Goal: Task Accomplishment & Management: Manage account settings

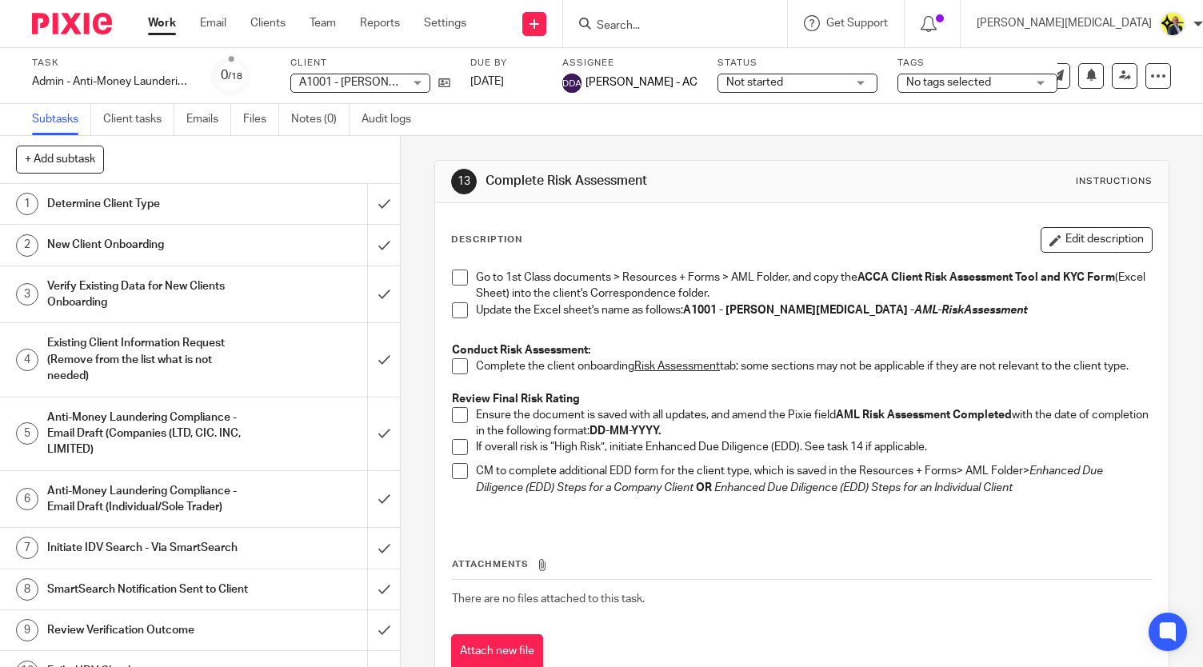
click at [634, 286] on div "Update the Excel sheet's name as follows: A1001 - DANIEL WHITEHEAD - AML-RiskAs…" at bounding box center [814, 314] width 676 height 24
drag, startPoint x: 962, startPoint y: 310, endPoint x: 682, endPoint y: 318, distance: 279.3
click at [634, 286] on div "Update the Excel sheet's name as follows: A1001 - DANIEL WHITEHEAD - AML-RiskAs…" at bounding box center [814, 314] width 676 height 24
copy strong "A1001 - DANIEL WHITEHEAD - AML-RiskAssessment"
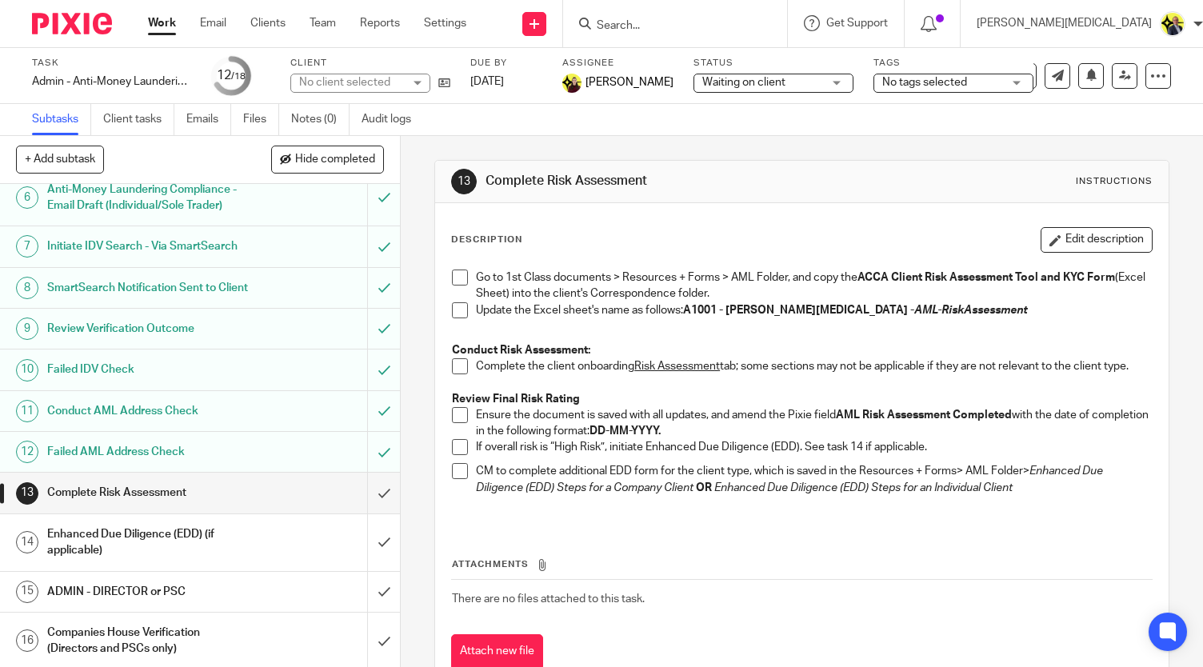
scroll to position [306, 0]
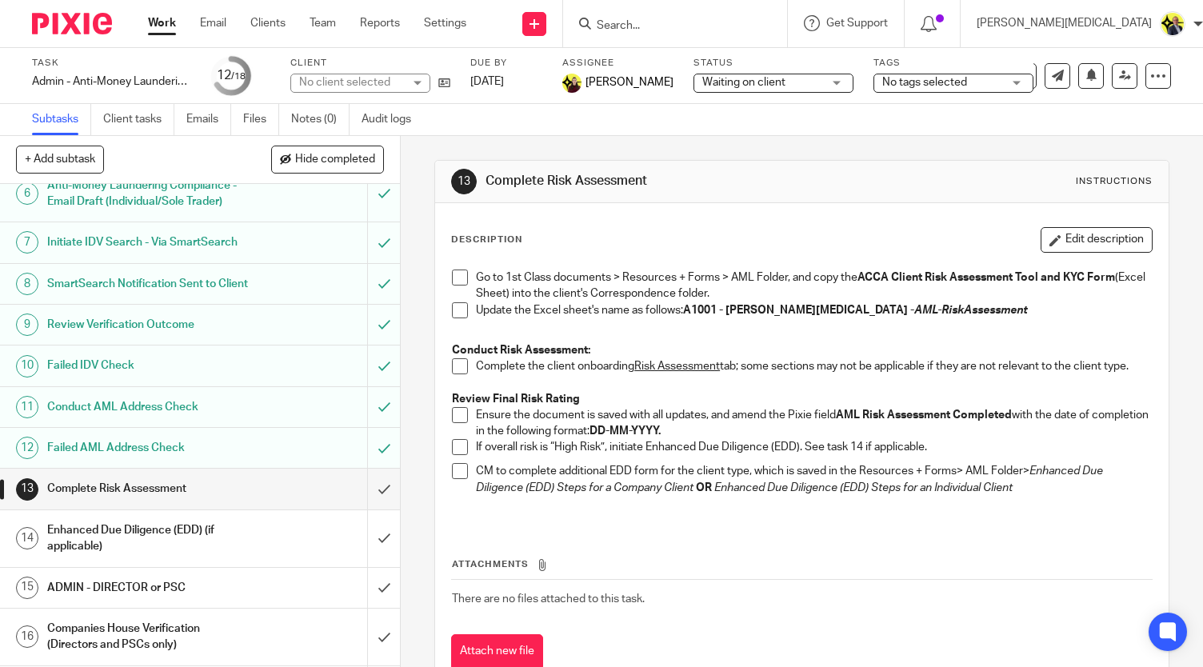
click at [456, 275] on span at bounding box center [460, 278] width 16 height 16
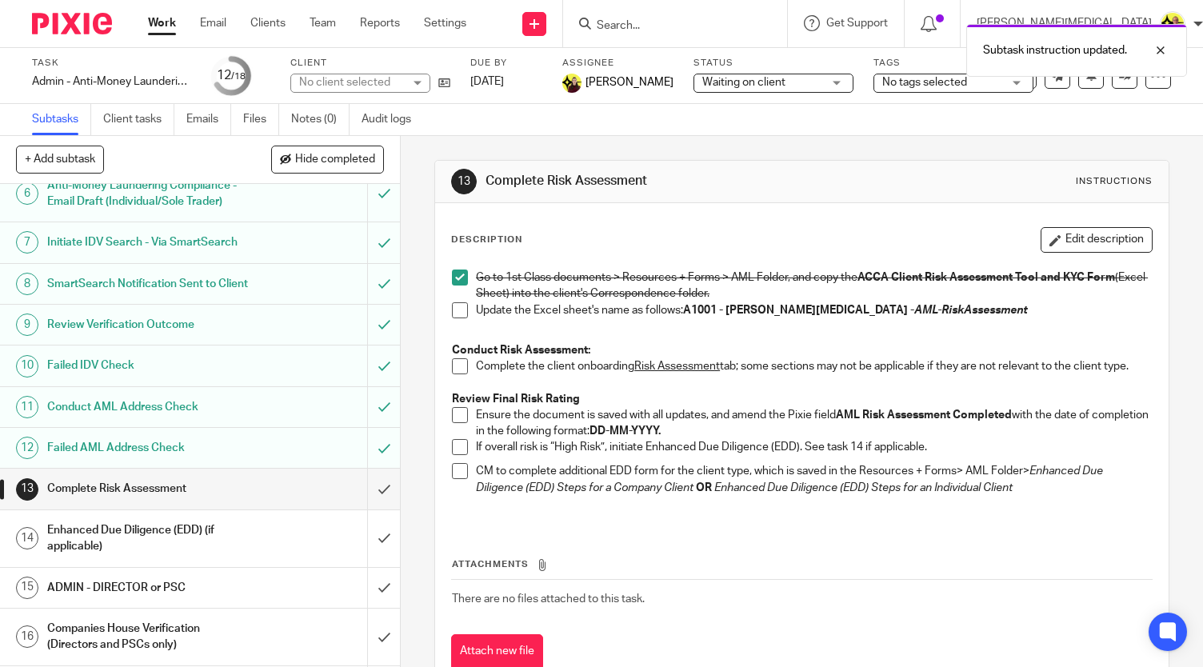
click at [456, 313] on span at bounding box center [460, 310] width 16 height 16
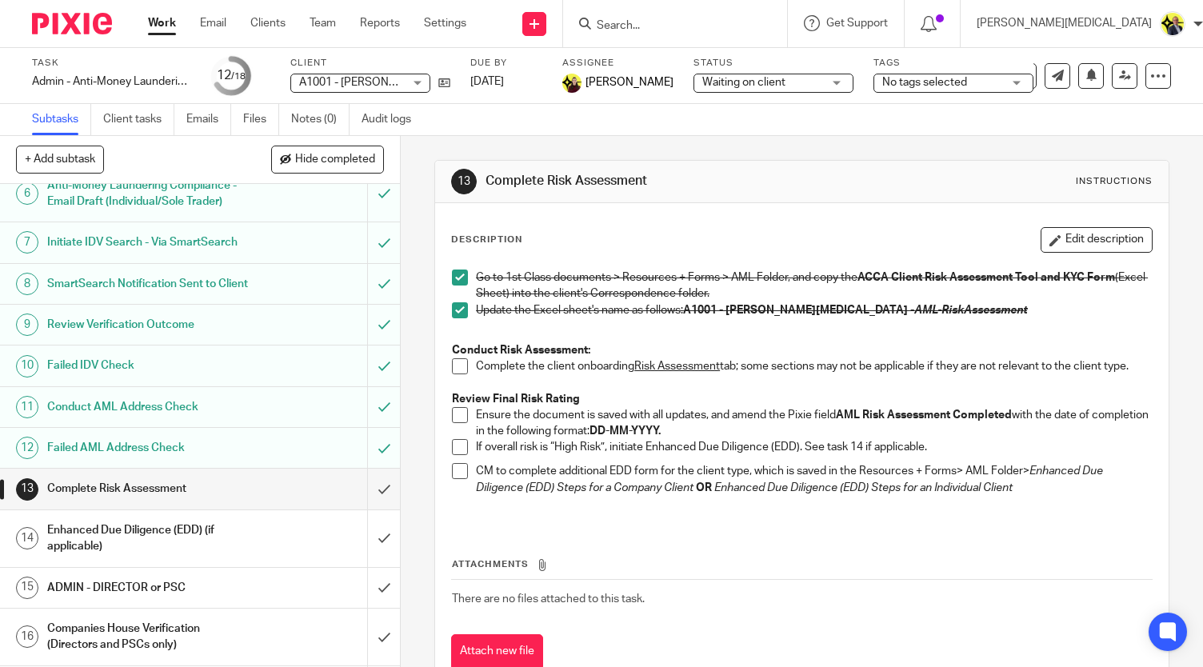
click at [452, 364] on span at bounding box center [460, 366] width 16 height 16
click at [458, 423] on span at bounding box center [460, 415] width 16 height 16
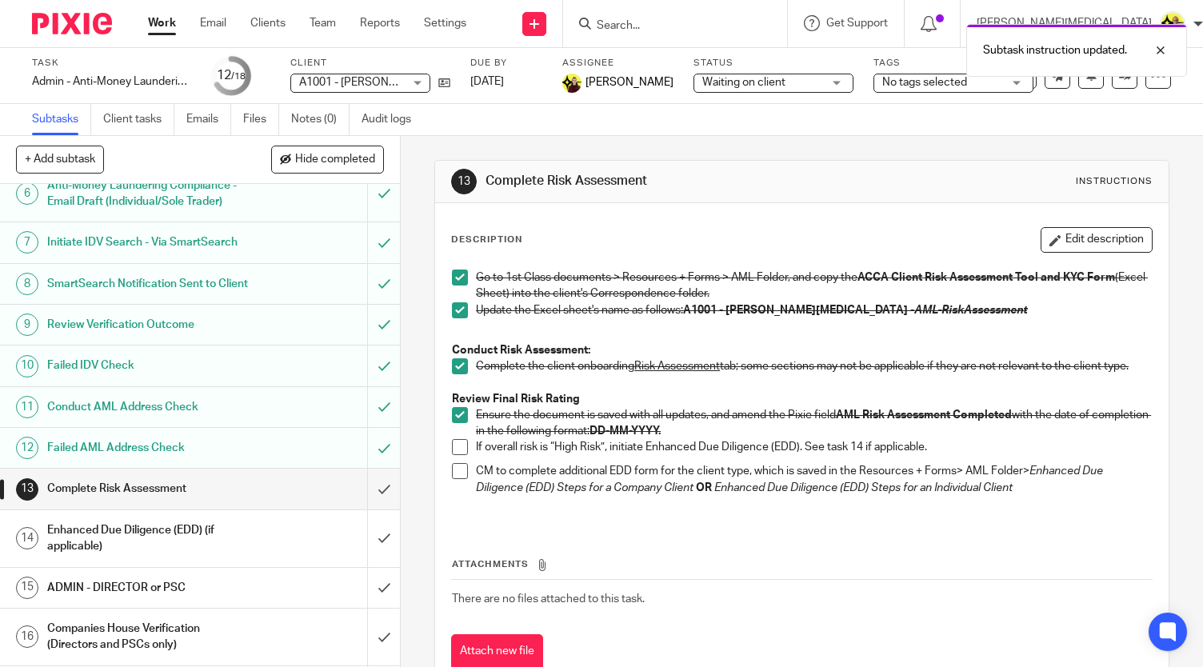
click at [455, 455] on span at bounding box center [460, 447] width 16 height 16
click at [454, 479] on span at bounding box center [460, 471] width 16 height 16
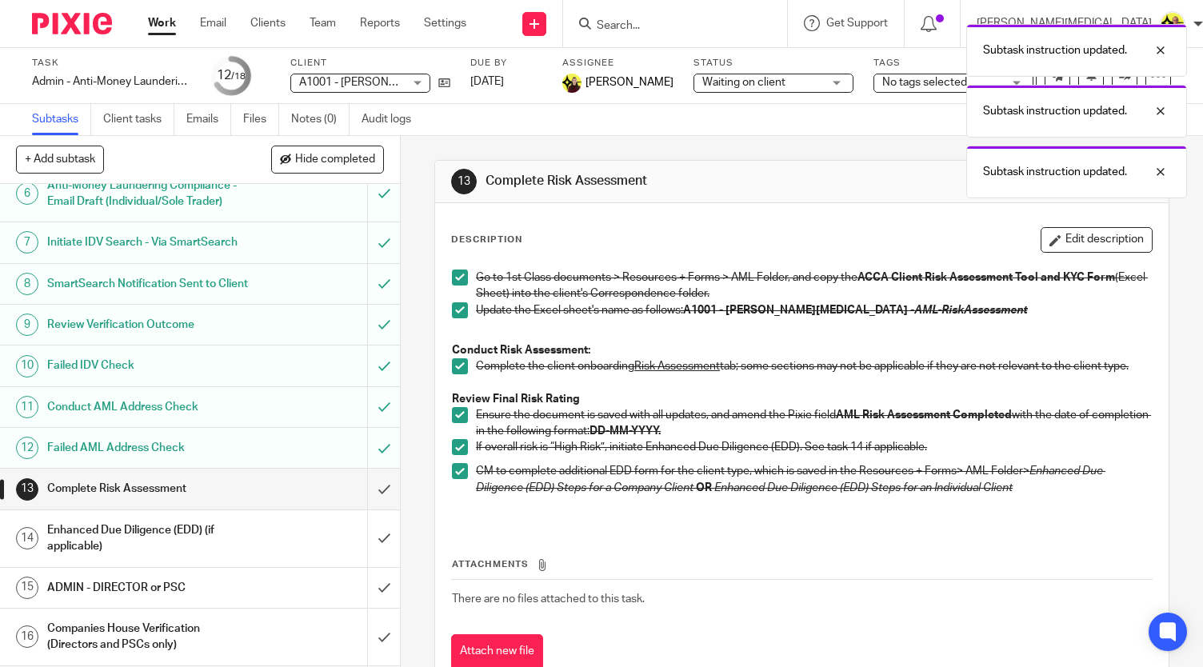
click at [170, 557] on h1 "Enhanced Due Diligence (EDD) (if applicable)" at bounding box center [148, 538] width 203 height 41
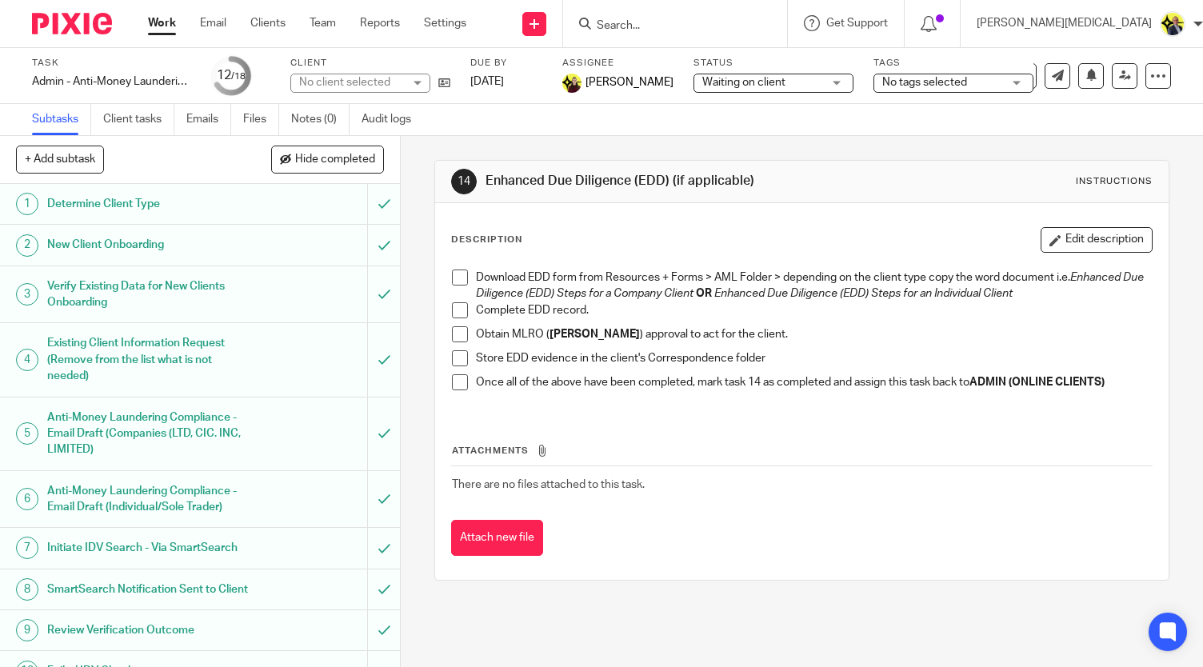
click at [456, 278] on span at bounding box center [460, 278] width 16 height 16
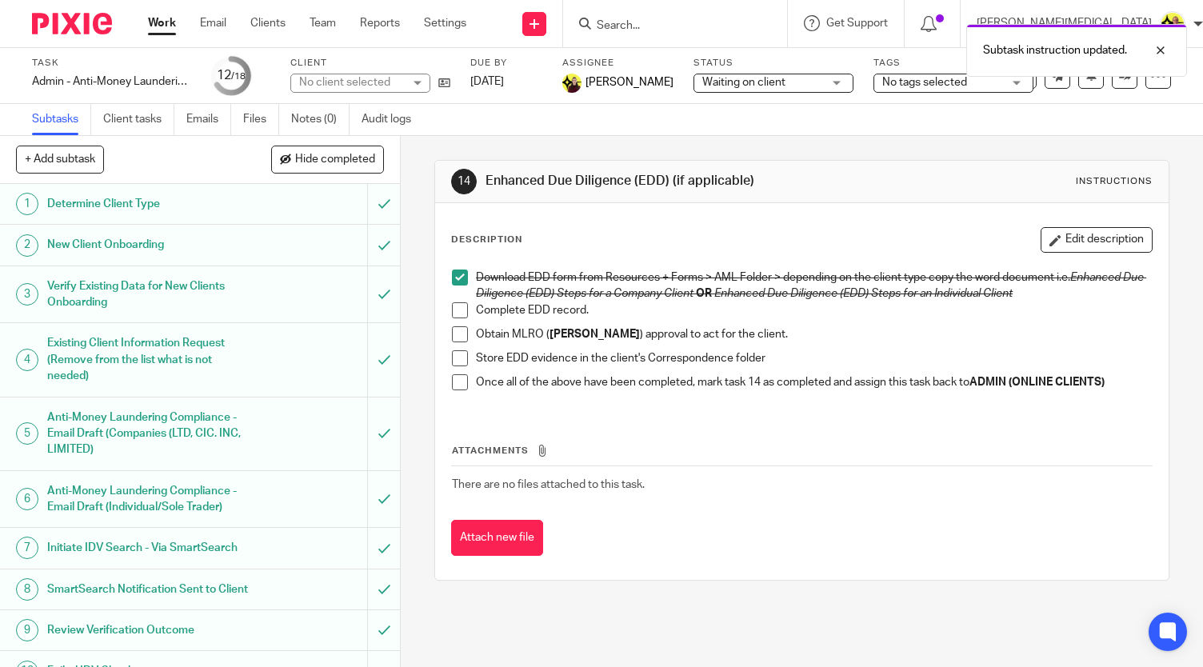
click at [457, 306] on span at bounding box center [460, 310] width 16 height 16
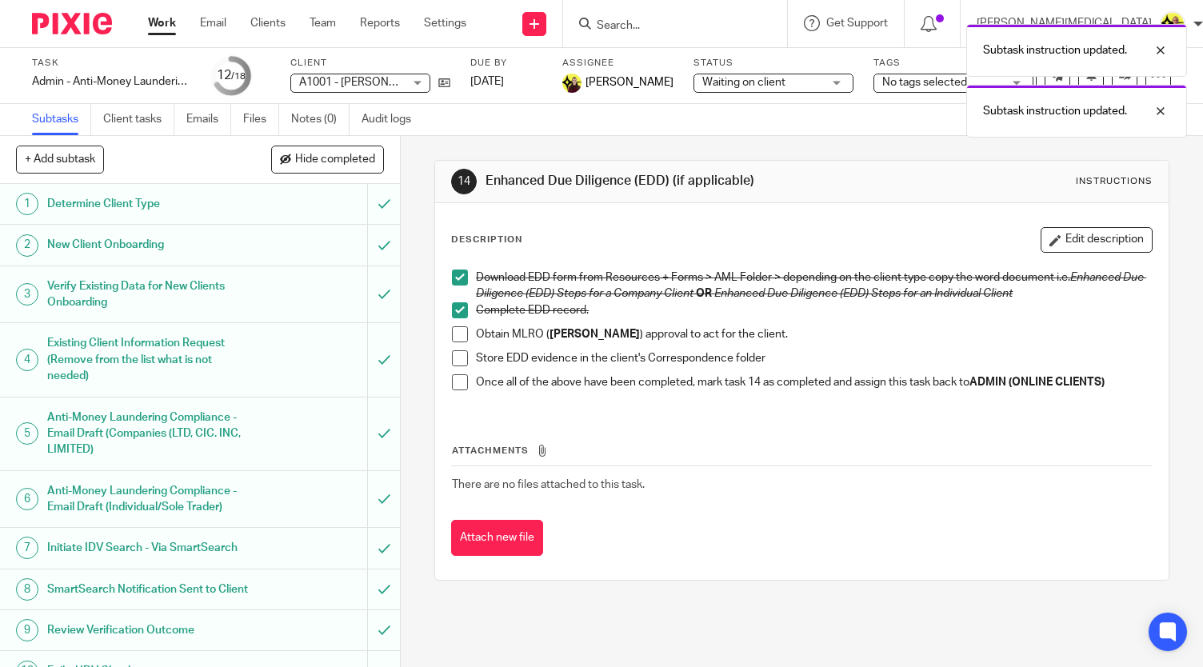
click at [453, 336] on span at bounding box center [460, 334] width 16 height 16
click at [453, 357] on span at bounding box center [460, 358] width 16 height 16
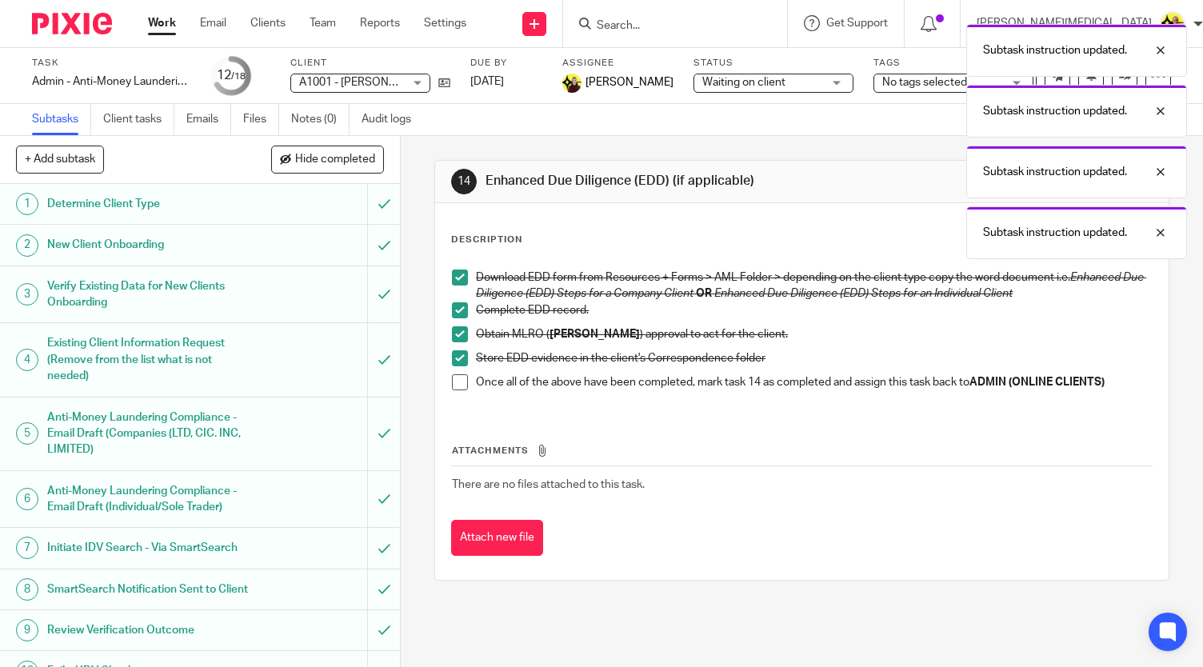
click at [452, 377] on span at bounding box center [460, 382] width 16 height 16
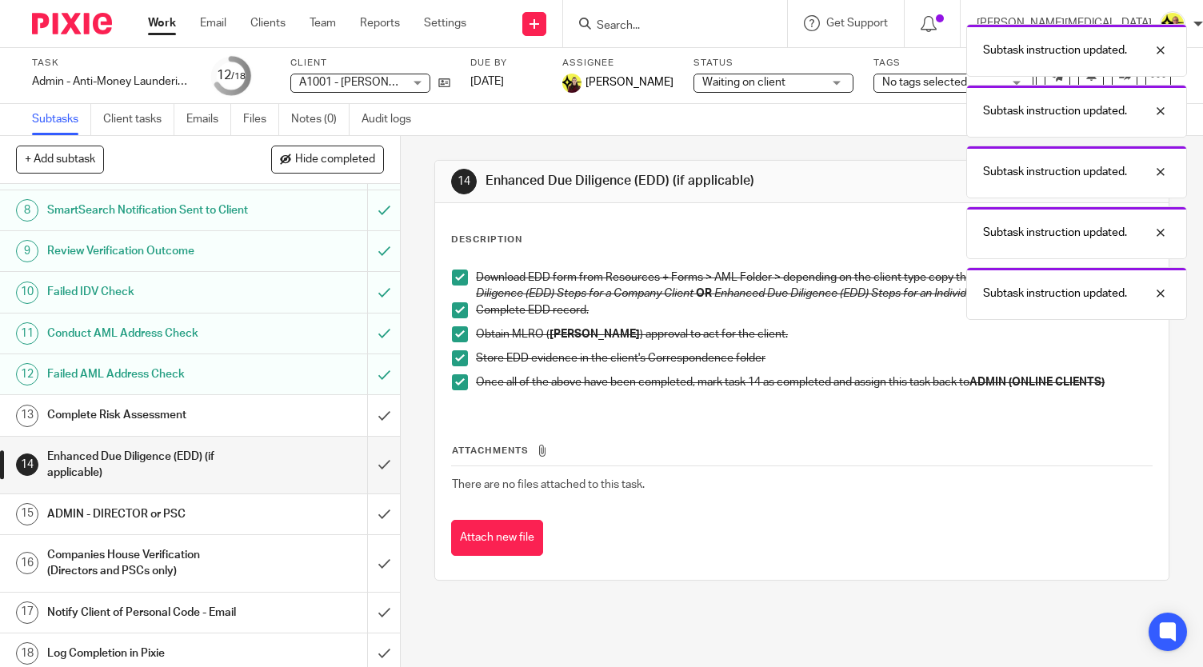
scroll to position [382, 0]
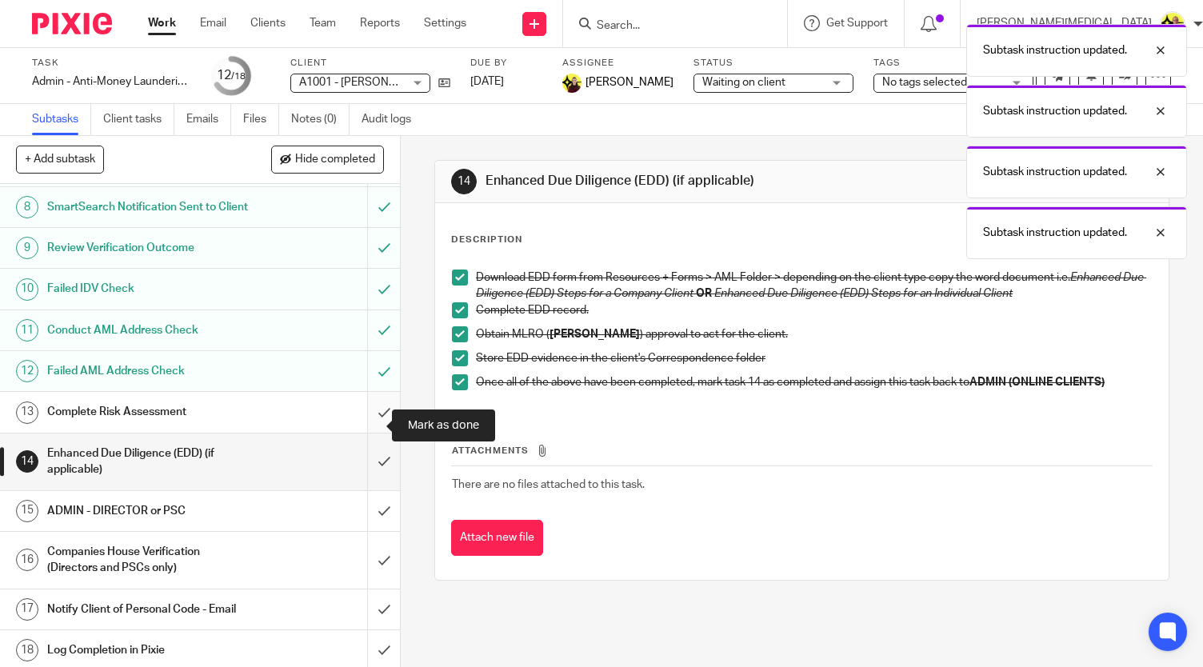
click at [366, 425] on input "submit" at bounding box center [200, 412] width 400 height 40
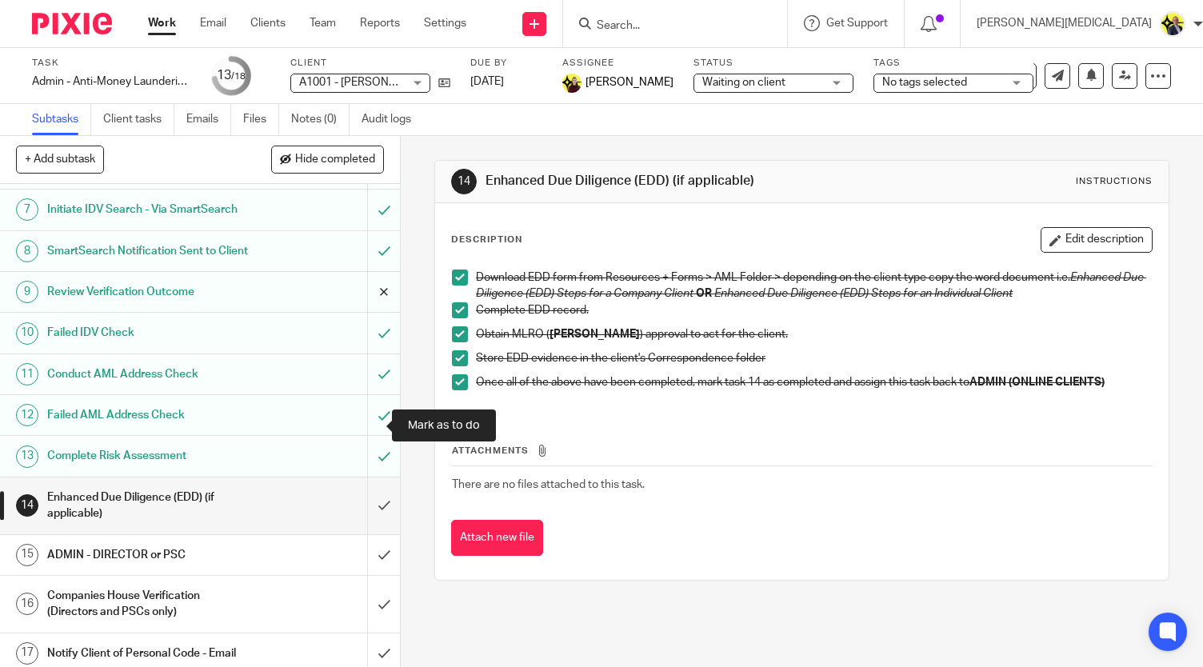
scroll to position [342, 0]
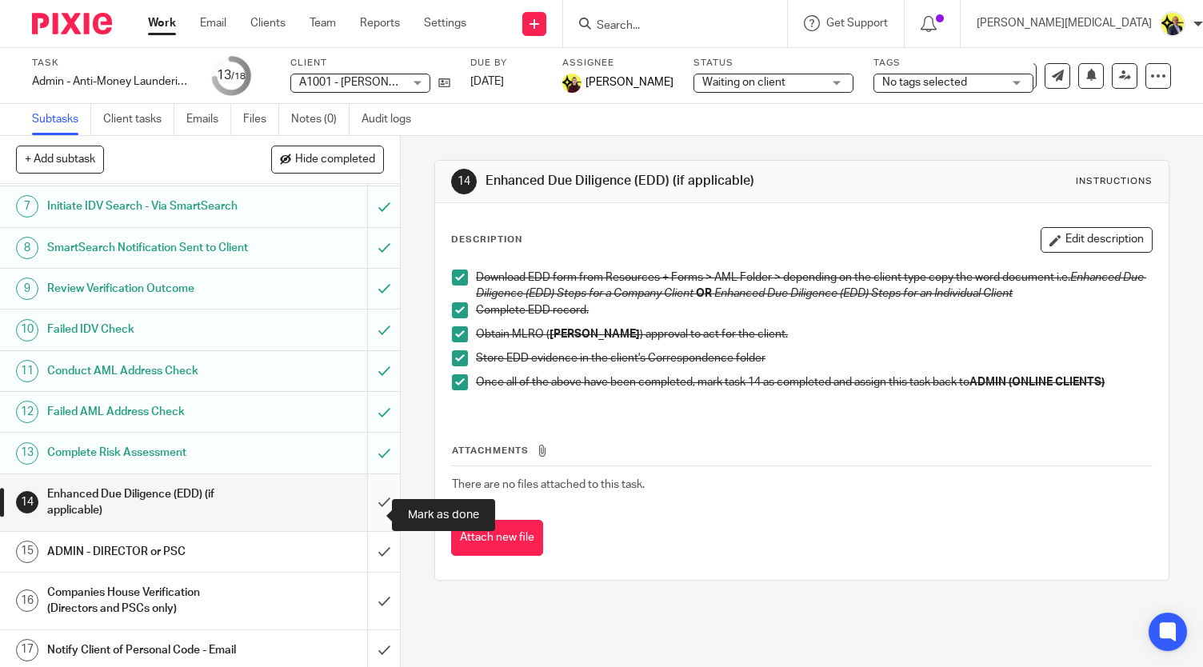
click at [366, 514] on input "submit" at bounding box center [200, 502] width 400 height 57
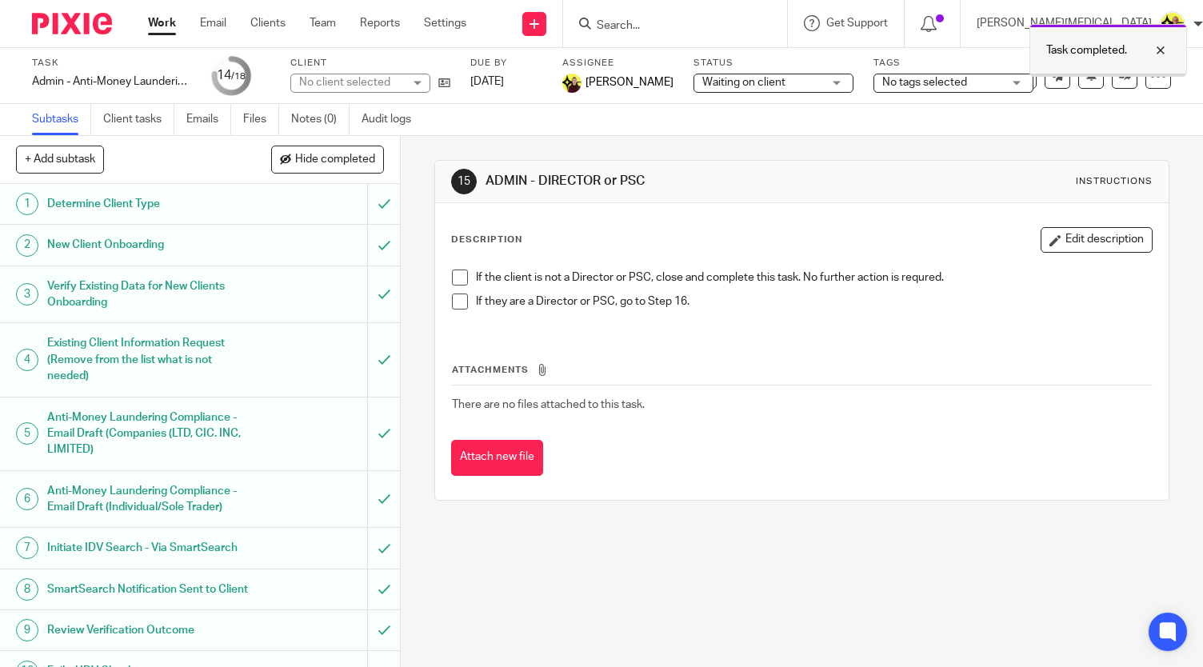
click at [1162, 50] on div at bounding box center [1148, 50] width 43 height 19
click at [1151, 78] on icon at bounding box center [1159, 76] width 16 height 16
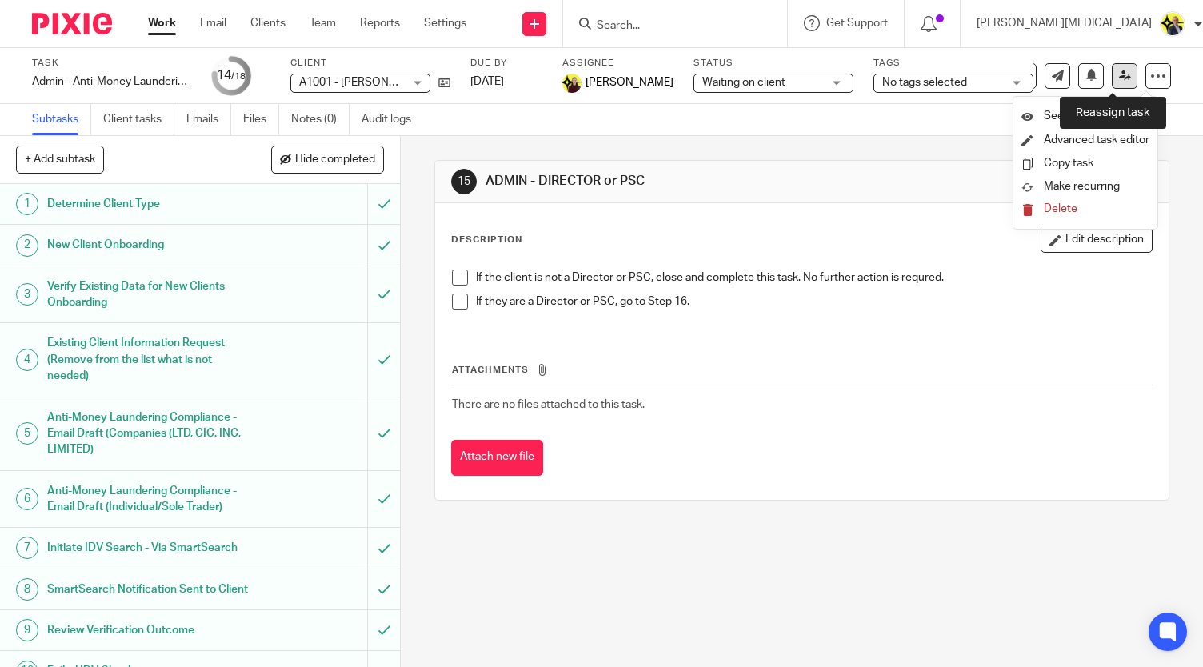
click at [1120, 78] on link at bounding box center [1125, 76] width 26 height 26
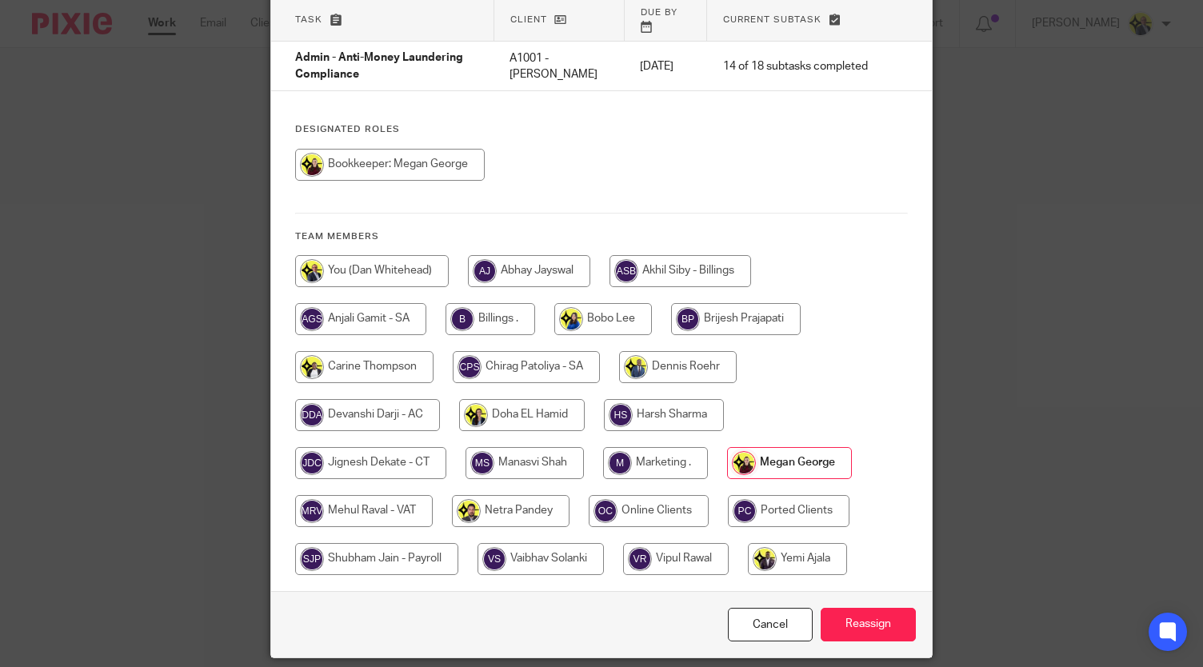
scroll to position [118, 0]
click at [338, 400] on input "radio" at bounding box center [367, 414] width 145 height 32
radio input "true"
click at [862, 610] on input "Reassign" at bounding box center [868, 624] width 95 height 34
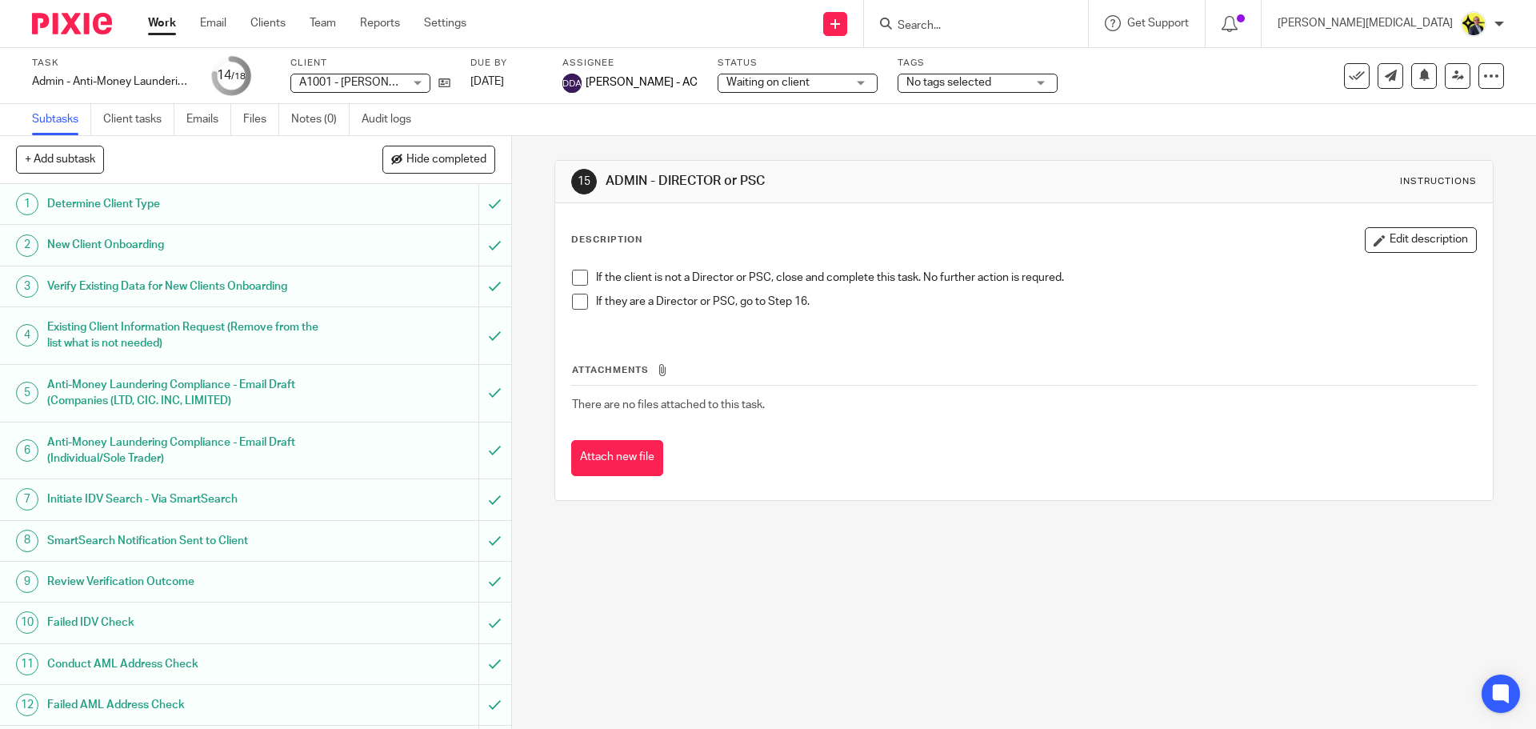
click at [1016, 27] on input "Search" at bounding box center [968, 26] width 144 height 14
click at [1014, 28] on input "Search" at bounding box center [968, 26] width 144 height 14
